Goal: Information Seeking & Learning: Learn about a topic

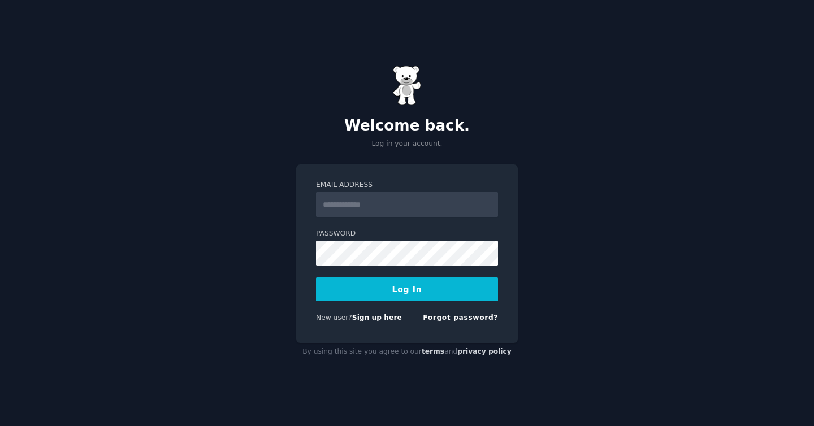
click at [379, 205] on input "Email Address" at bounding box center [407, 204] width 182 height 25
type input "**********"
click at [394, 291] on button "Log In" at bounding box center [407, 289] width 182 height 24
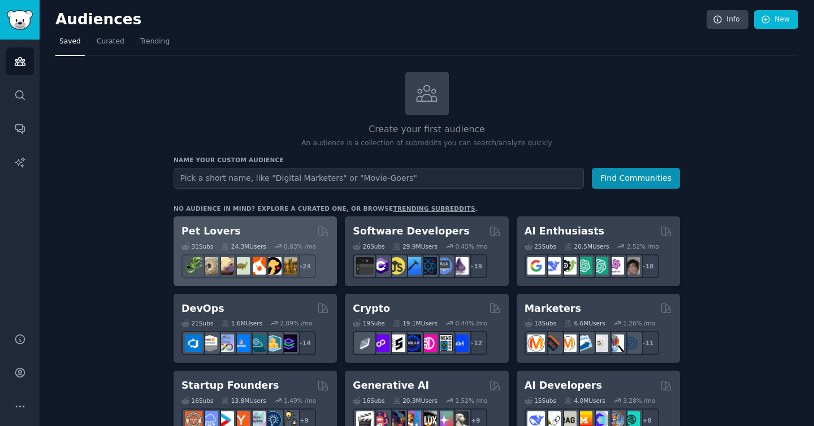
click at [248, 232] on div "Pet Lovers" at bounding box center [255, 231] width 148 height 14
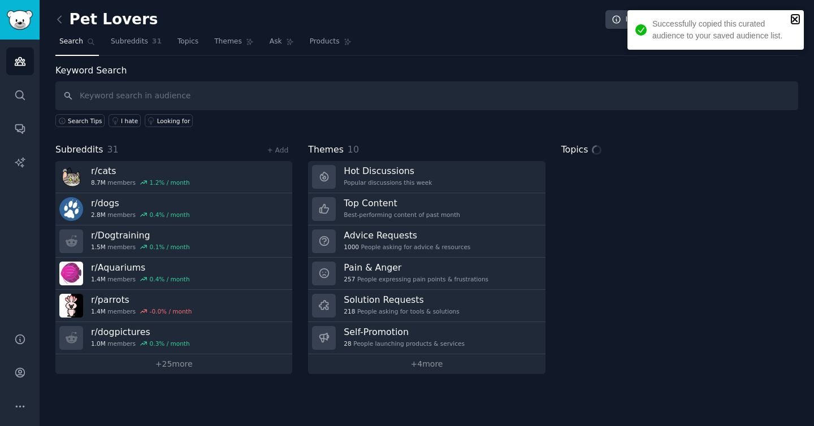
click at [795, 18] on icon "close" at bounding box center [795, 19] width 6 height 6
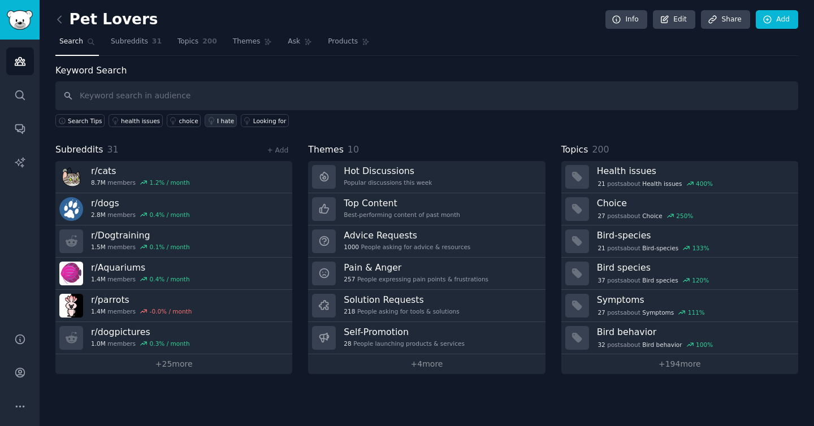
click at [222, 119] on div "I hate" at bounding box center [225, 121] width 17 height 8
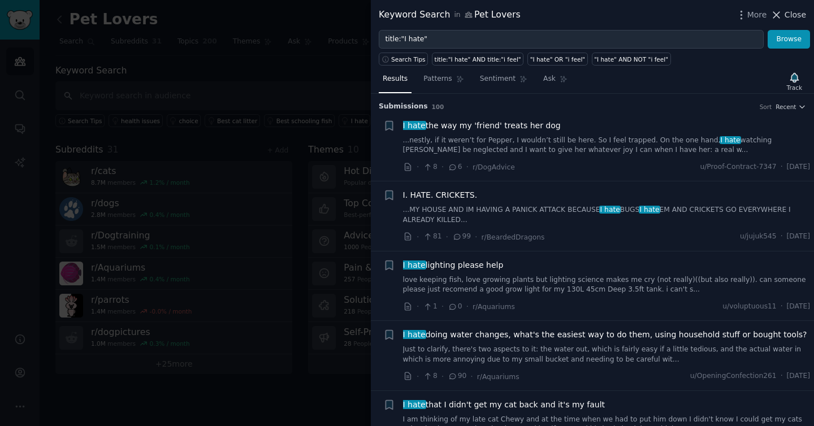
click at [792, 16] on span "Close" at bounding box center [794, 15] width 21 height 12
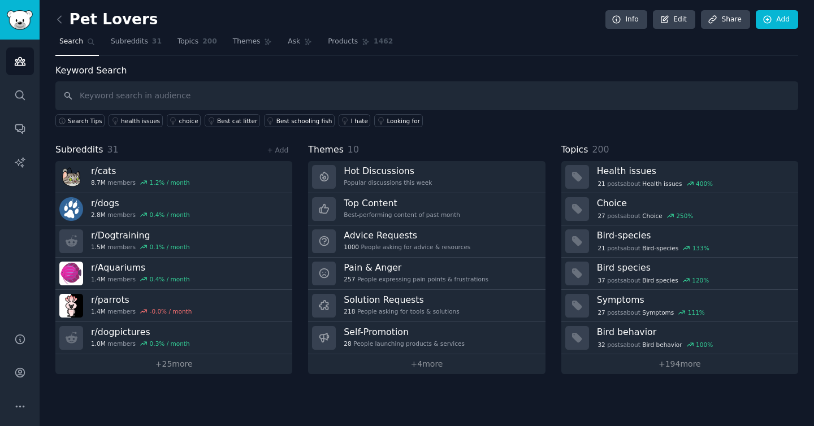
click at [475, 127] on div "Search Tips health issues choice Best cat litter Best schooling fish I hate Loo…" at bounding box center [426, 118] width 743 height 17
click at [129, 46] on span "Subreddits" at bounding box center [129, 42] width 37 height 10
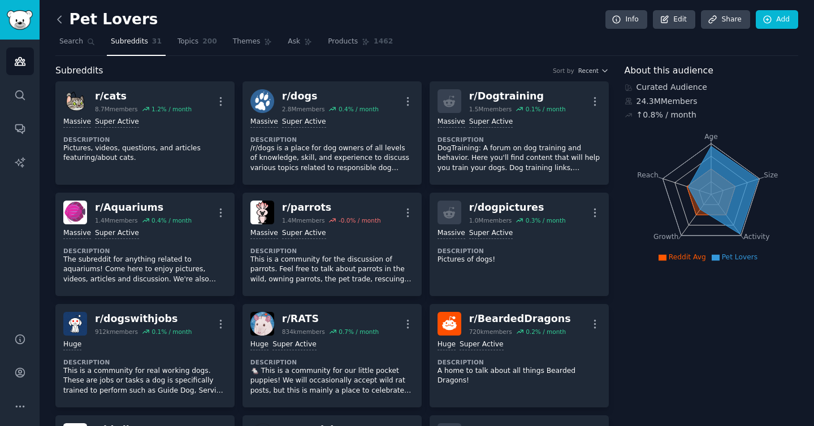
click at [60, 17] on icon at bounding box center [60, 20] width 12 height 12
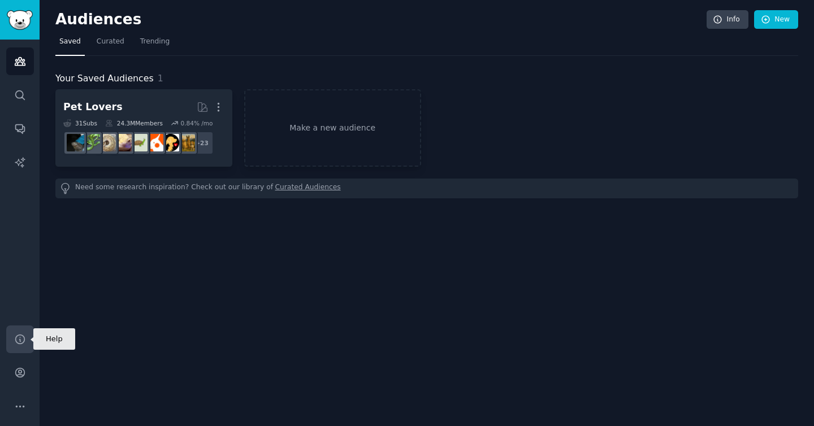
click at [15, 338] on icon "Sidebar" at bounding box center [19, 339] width 9 height 9
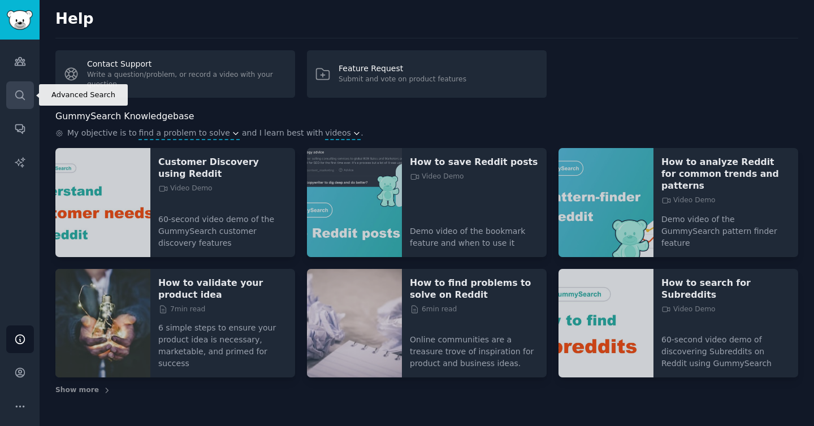
click at [18, 97] on icon "Sidebar" at bounding box center [19, 94] width 9 height 9
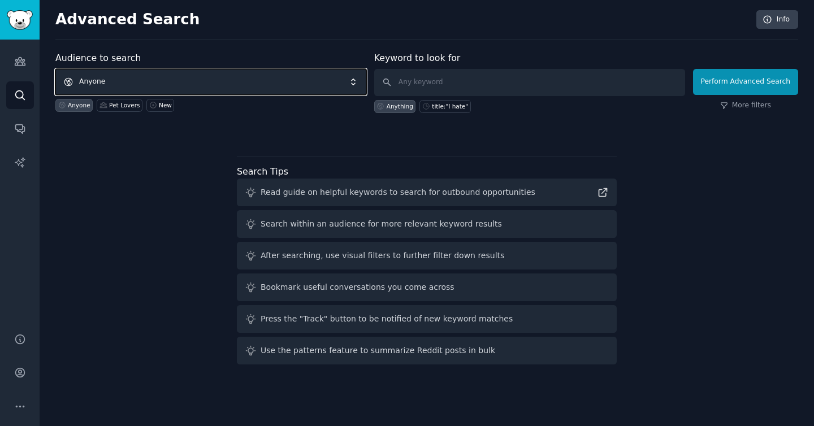
click at [173, 80] on span "Anyone" at bounding box center [210, 82] width 311 height 26
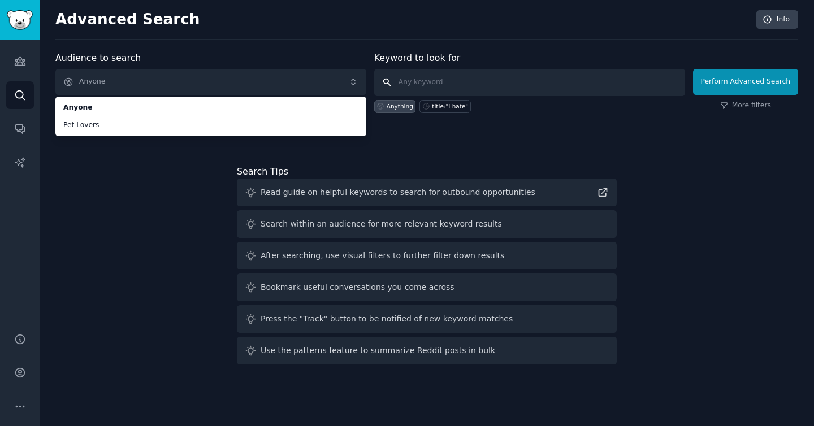
click at [440, 83] on input "text" at bounding box center [529, 82] width 311 height 27
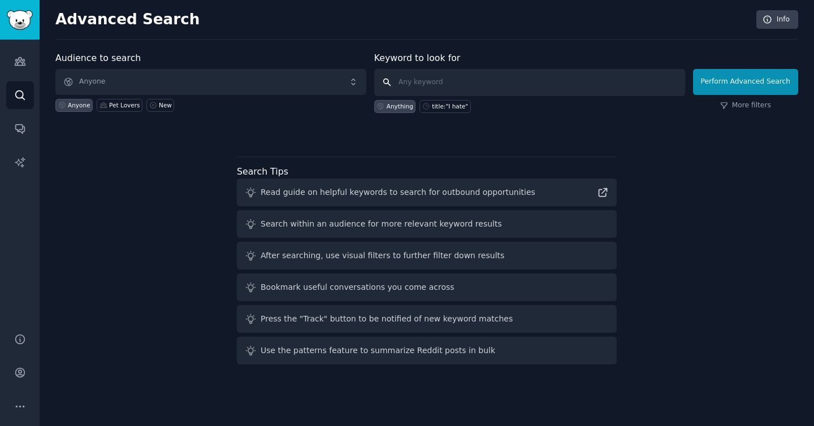
click at [431, 81] on input "text" at bounding box center [529, 82] width 311 height 27
type input "sober"
click at [736, 87] on button "Perform Advanced Search" at bounding box center [745, 82] width 105 height 26
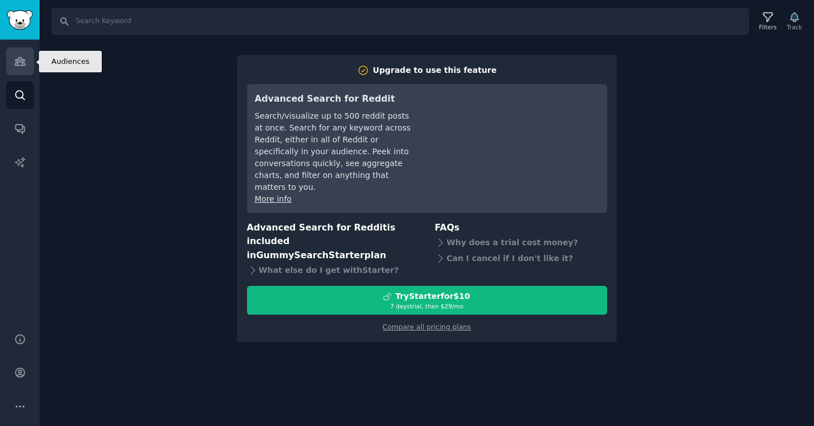
click at [24, 63] on icon "Sidebar" at bounding box center [20, 62] width 10 height 8
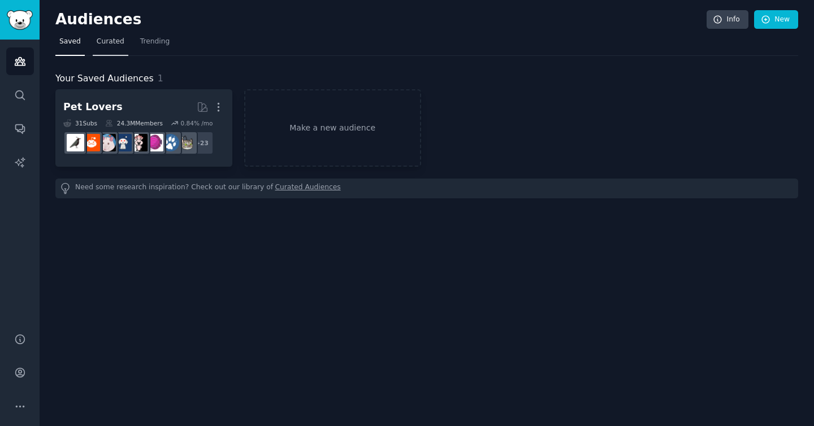
click at [105, 45] on span "Curated" at bounding box center [111, 42] width 28 height 10
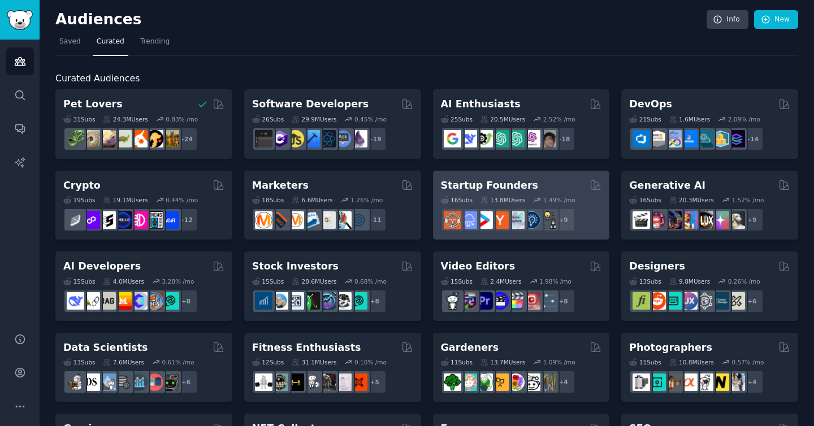
click at [551, 185] on div "Startup Founders" at bounding box center [521, 186] width 161 height 14
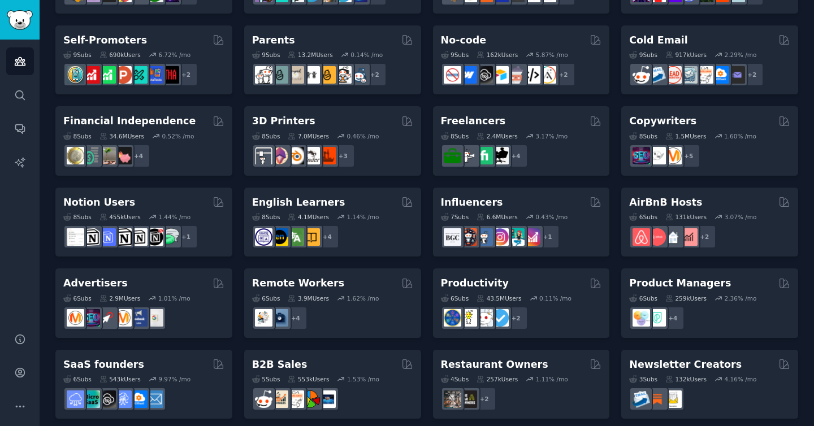
scroll to position [478, 0]
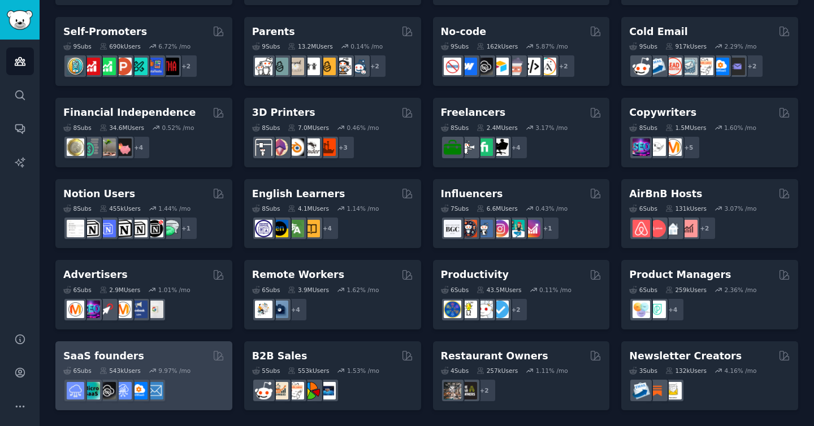
click at [172, 357] on div "SaaS founders" at bounding box center [143, 356] width 161 height 14
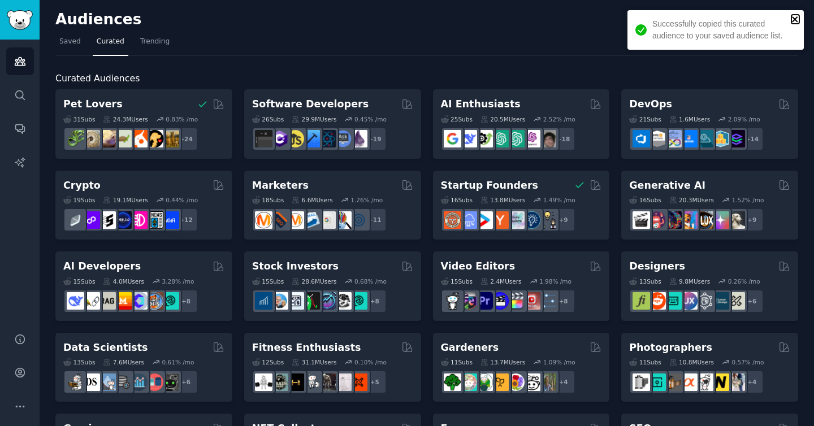
click at [797, 17] on icon "close" at bounding box center [795, 19] width 8 height 9
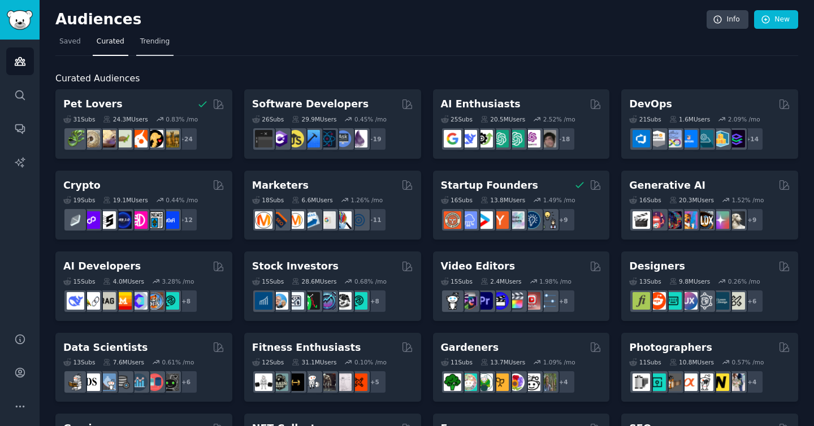
click at [136, 43] on link "Trending" at bounding box center [154, 44] width 37 height 23
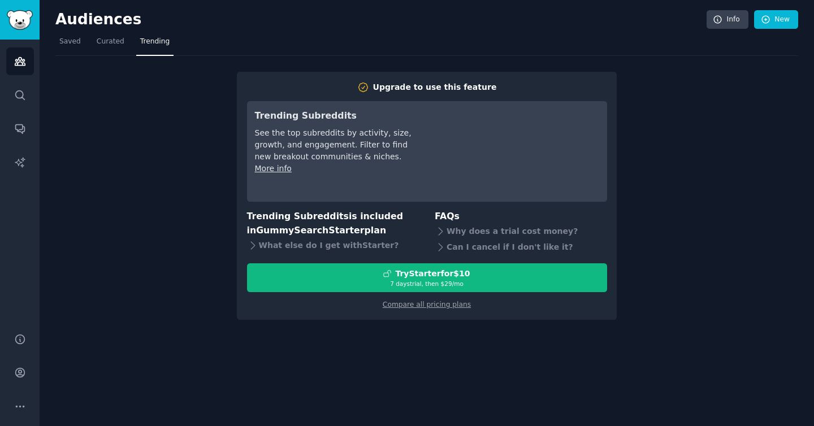
click at [446, 309] on div "Compare all pricing plans" at bounding box center [427, 301] width 360 height 18
click at [436, 304] on link "Compare all pricing plans" at bounding box center [427, 305] width 88 height 8
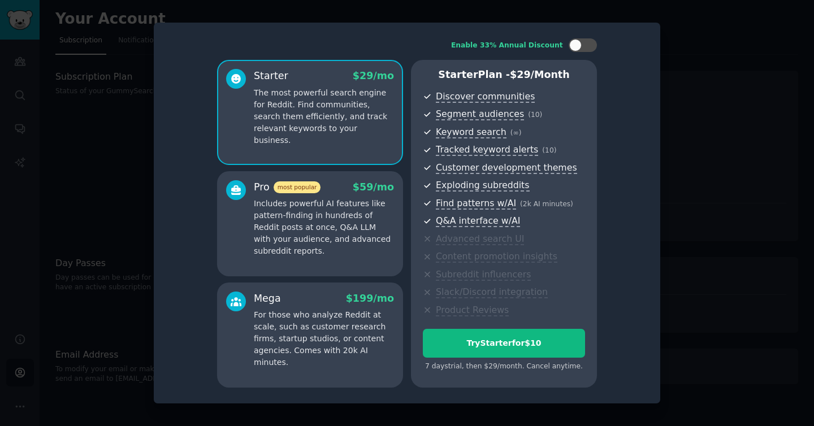
click at [105, 79] on div at bounding box center [407, 213] width 814 height 426
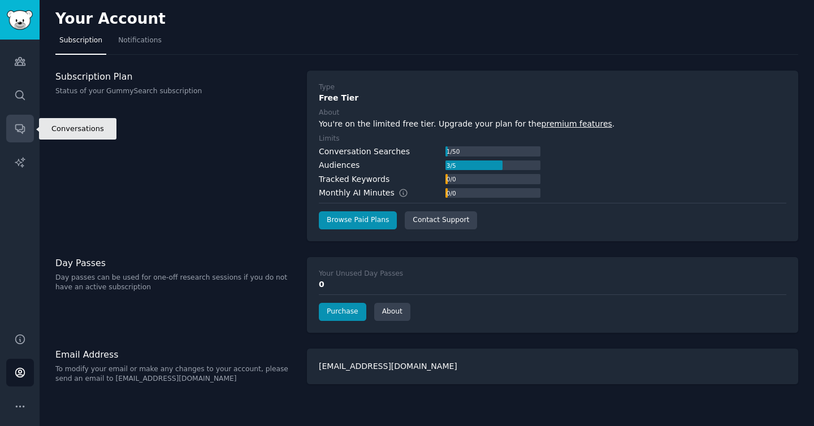
click at [20, 129] on icon "Sidebar" at bounding box center [20, 129] width 12 height 12
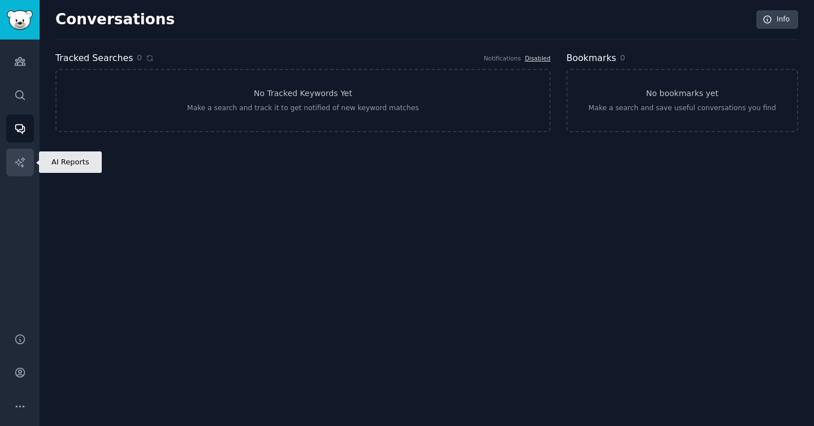
click at [24, 160] on icon "Sidebar" at bounding box center [20, 163] width 12 height 12
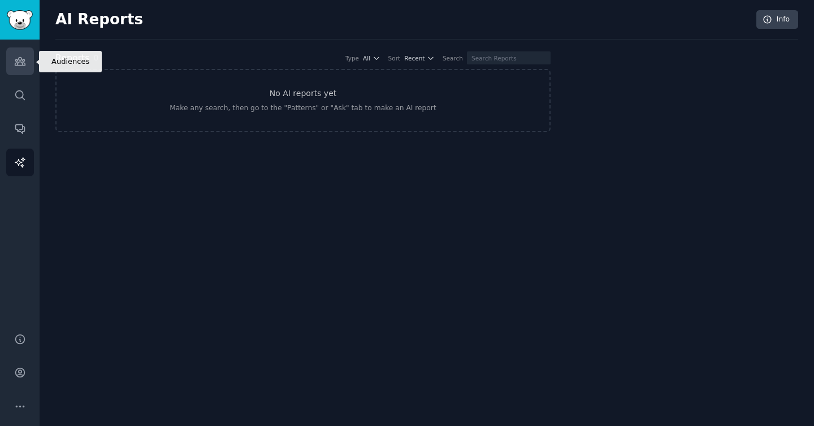
click at [18, 66] on icon "Sidebar" at bounding box center [20, 62] width 10 height 8
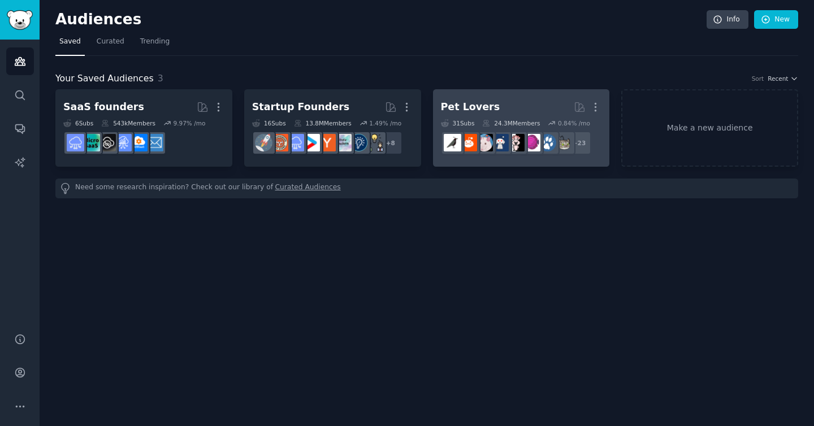
click at [512, 107] on h2 "Pet Lovers More" at bounding box center [521, 107] width 161 height 20
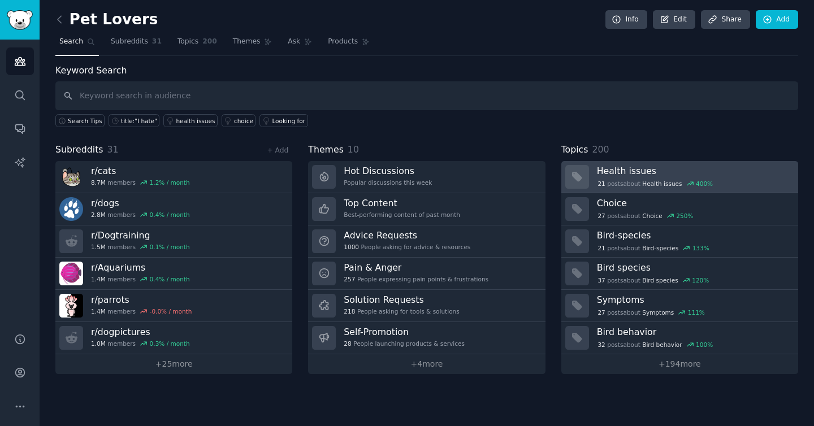
click at [687, 181] on icon at bounding box center [690, 184] width 8 height 8
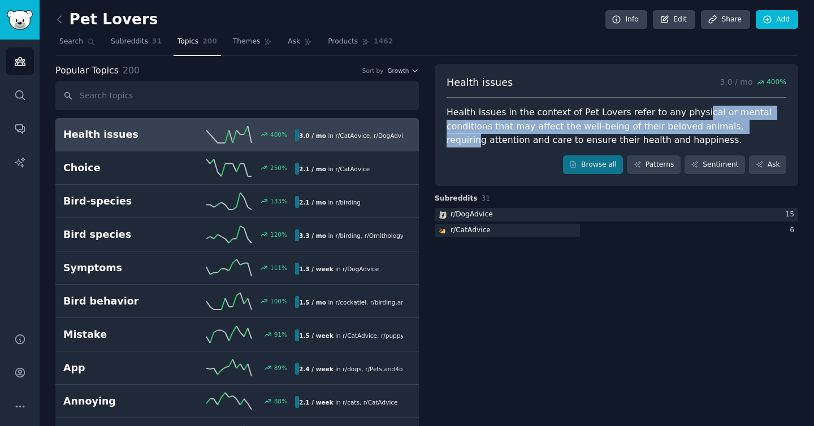
drag, startPoint x: 686, startPoint y: 114, endPoint x: 699, endPoint y: 124, distance: 16.2
click at [699, 124] on div "Health issues in the context of Pet Lovers refer to any physical or mental cond…" at bounding box center [616, 127] width 340 height 42
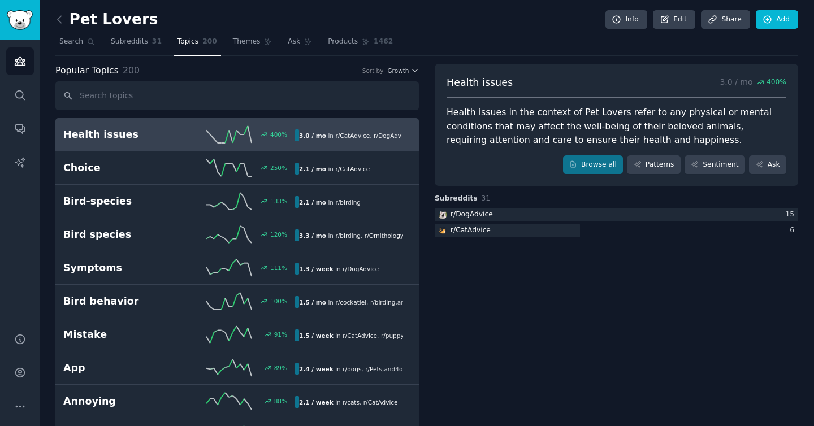
click at [647, 117] on div "Health issues in the context of Pet Lovers refer to any physical or mental cond…" at bounding box center [616, 127] width 340 height 42
click at [631, 115] on div "Health issues in the context of Pet Lovers refer to any physical or mental cond…" at bounding box center [616, 127] width 340 height 42
click at [598, 162] on link "Browse all" at bounding box center [593, 164] width 60 height 19
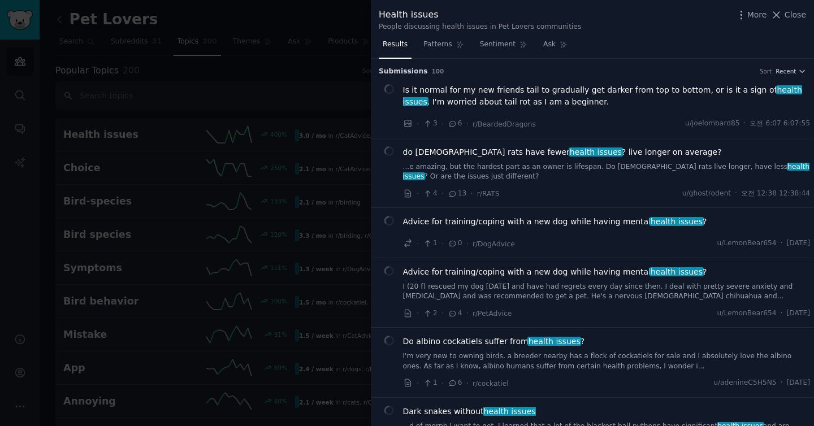
click at [789, 14] on span "Close" at bounding box center [794, 15] width 21 height 12
